Goal: Find specific page/section: Find specific page/section

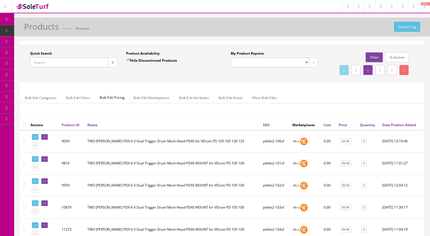
click at [43, 30] on span "Products" at bounding box center [43, 30] width 14 height 5
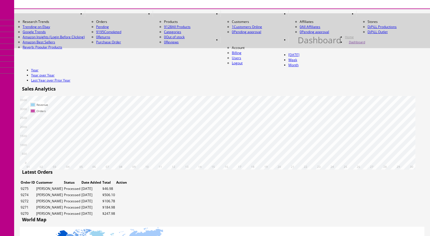
click at [39, 28] on span "Products" at bounding box center [35, 25] width 14 height 5
